Goal: Find contact information: Find contact information

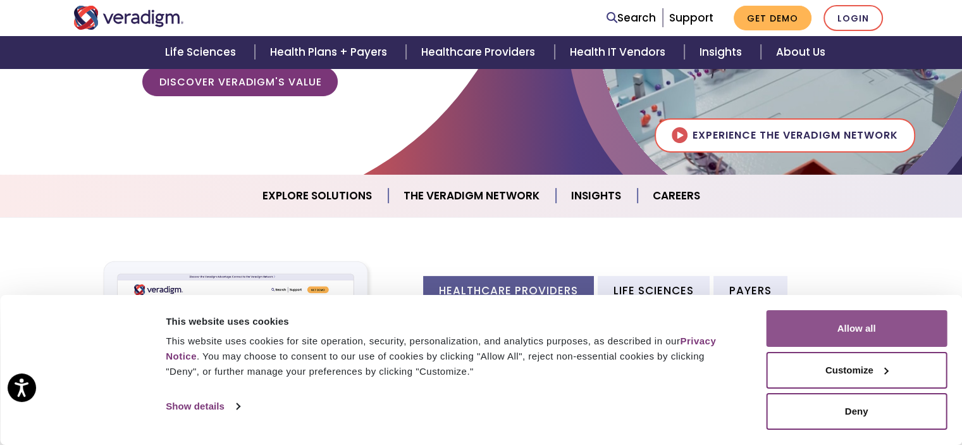
click at [859, 321] on button "Allow all" at bounding box center [856, 328] width 181 height 37
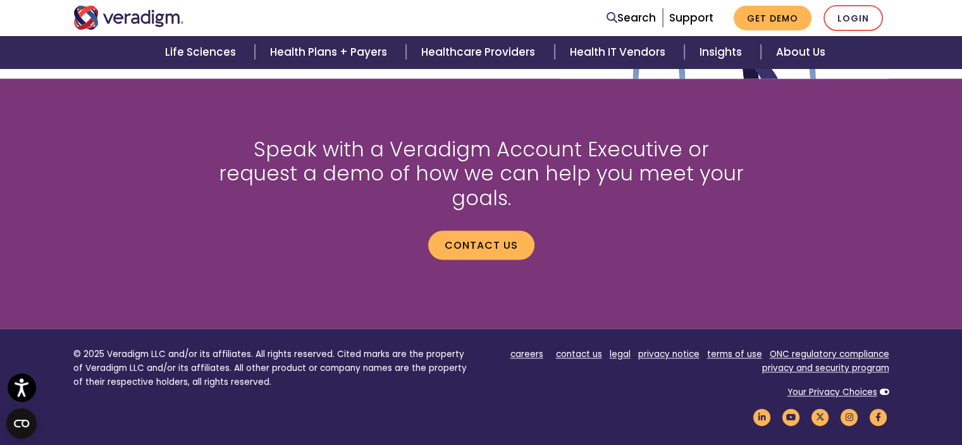
scroll to position [1624, 0]
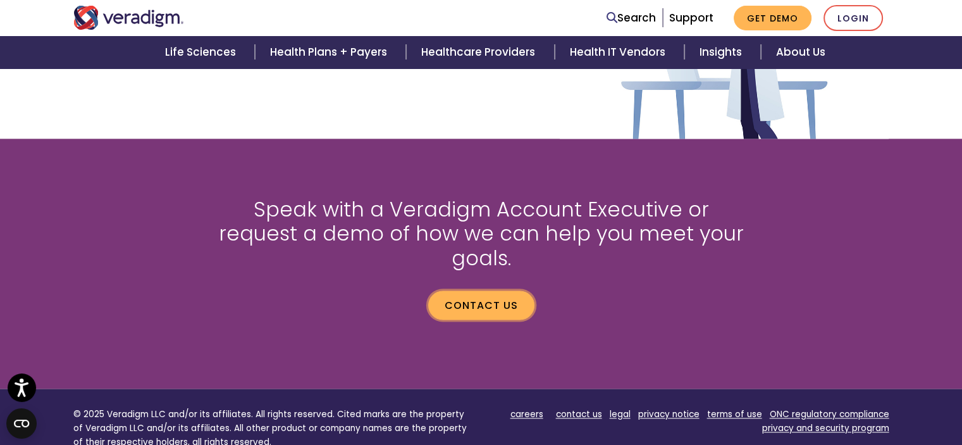
click at [501, 290] on link "Contact us" at bounding box center [481, 304] width 106 height 29
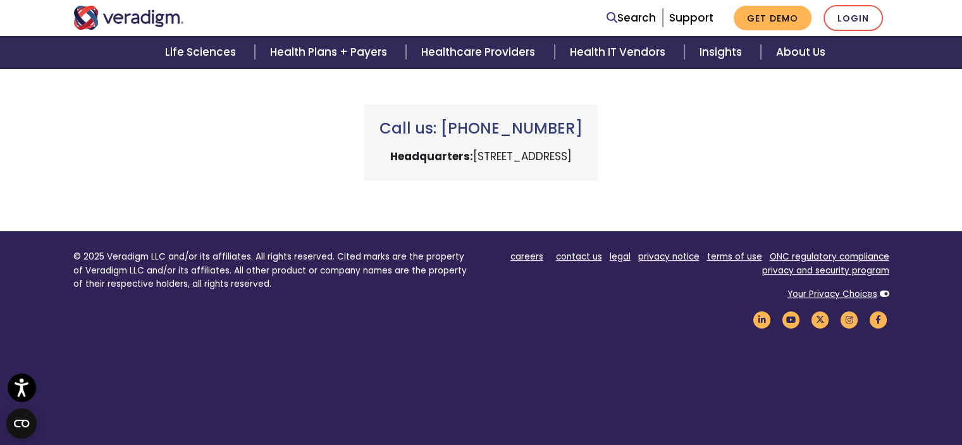
scroll to position [649, 0]
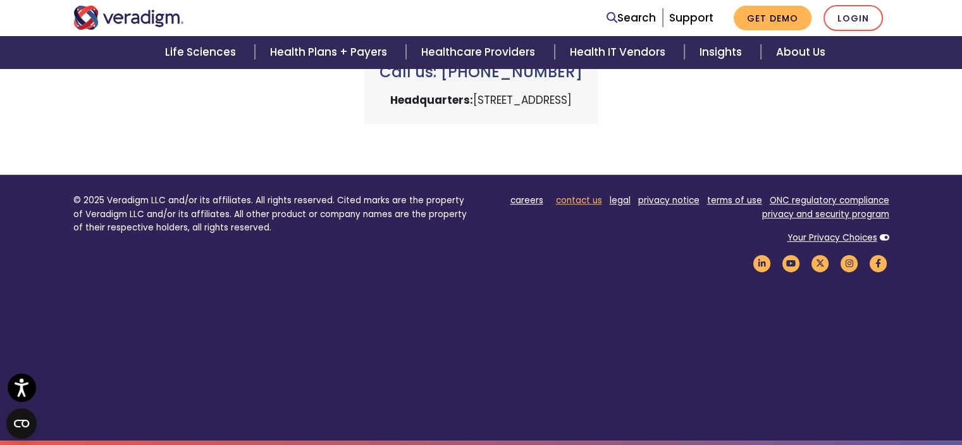
click at [590, 199] on link "contact us" at bounding box center [579, 200] width 46 height 12
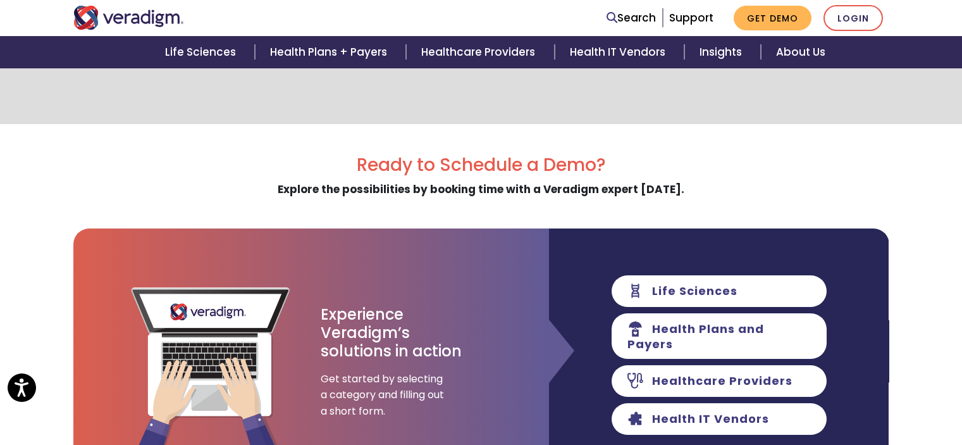
scroll to position [316, 0]
